Goal: Information Seeking & Learning: Learn about a topic

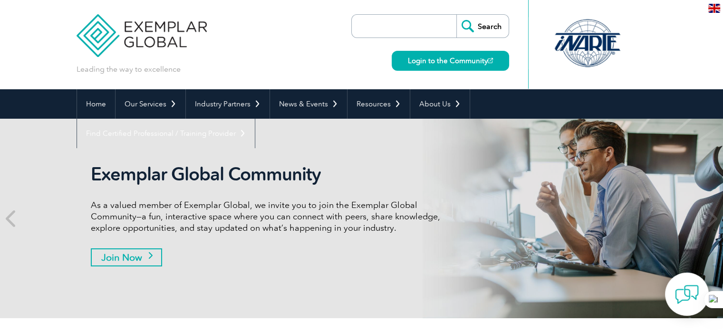
click at [152, 262] on link "Join Now" at bounding box center [126, 258] width 71 height 18
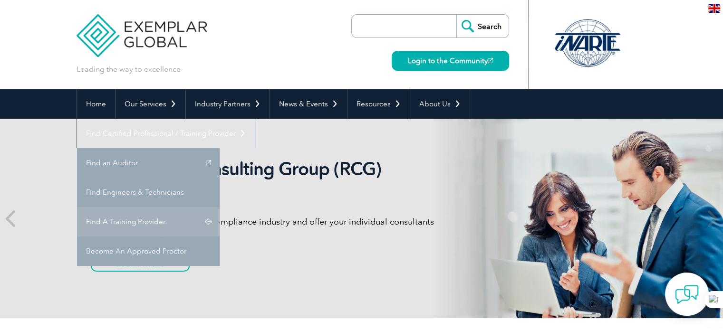
click at [220, 207] on link "Find A Training Provider" at bounding box center [148, 221] width 143 height 29
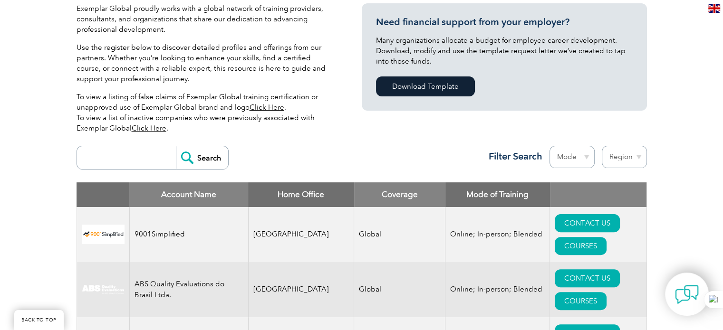
scroll to position [253, 0]
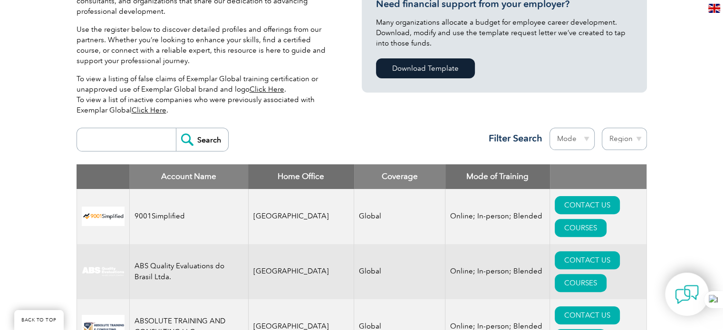
click at [112, 141] on input "search" at bounding box center [129, 139] width 94 height 23
type input "iec"
click at [201, 139] on input "Search" at bounding box center [202, 139] width 52 height 23
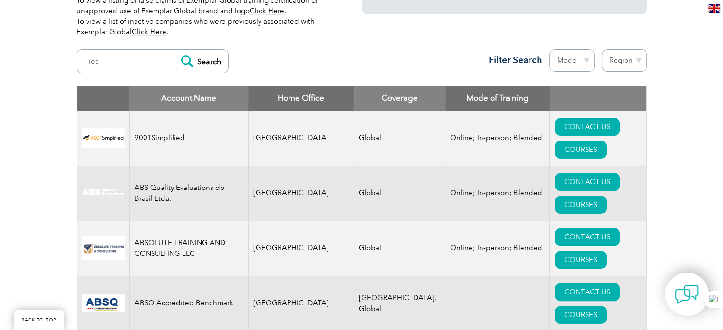
scroll to position [317, 0]
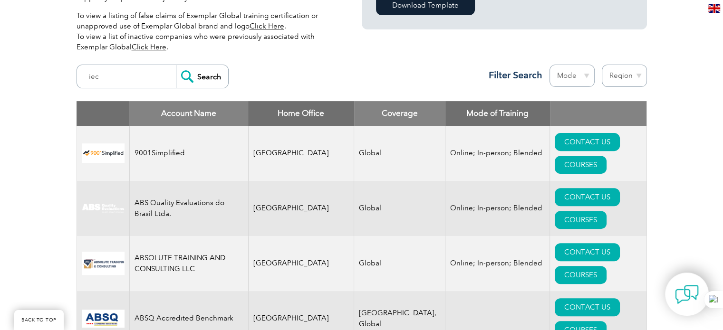
click at [622, 77] on select "Region Australia Bahrain Bangladesh Brazil Canada Colombia Dominican Republic E…" at bounding box center [624, 76] width 45 height 22
select select "[GEOGRAPHIC_DATA]"
click at [602, 65] on select "Region Australia Bahrain Bangladesh Brazil Canada Colombia Dominican Republic E…" at bounding box center [624, 76] width 45 height 22
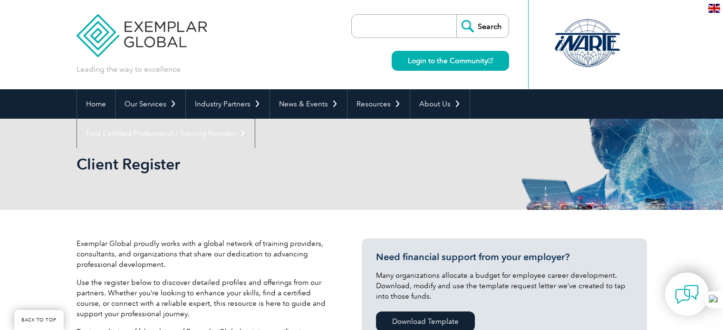
select select "[GEOGRAPHIC_DATA]"
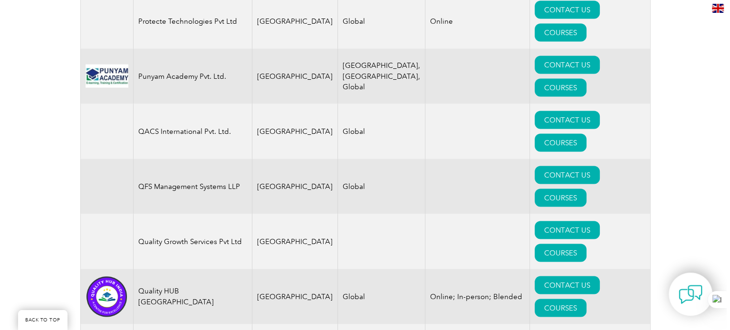
scroll to position [1892, 0]
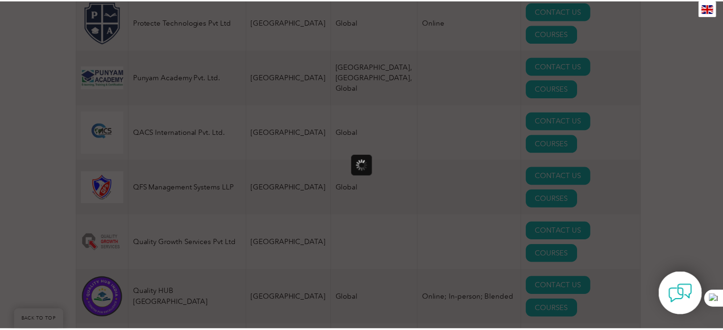
scroll to position [0, 0]
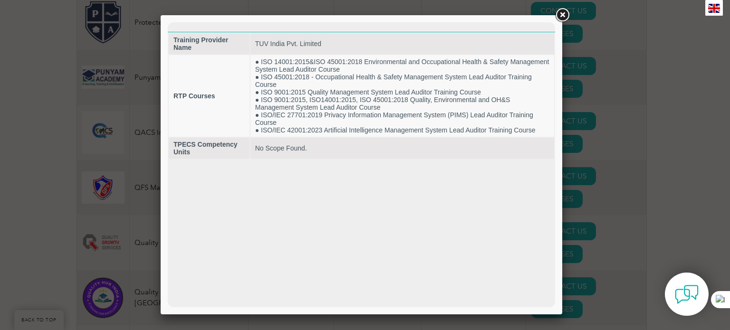
click at [561, 13] on link at bounding box center [562, 15] width 17 height 17
